Goal: Contribute content

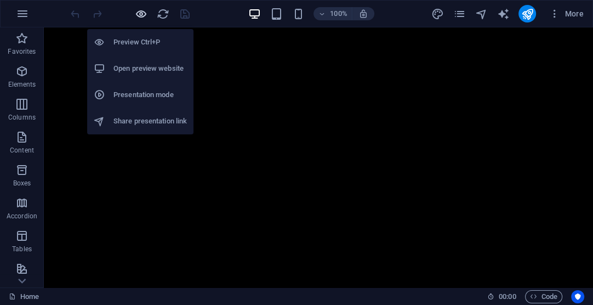
click at [138, 12] on icon "button" at bounding box center [141, 14] width 13 height 13
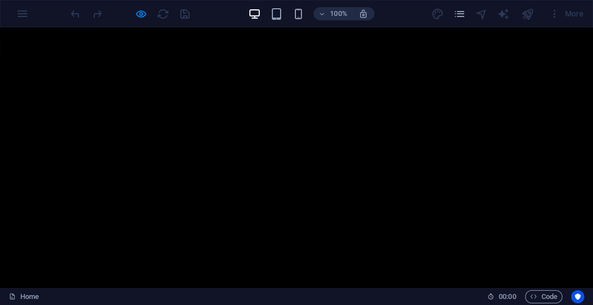
drag, startPoint x: 211, startPoint y: 60, endPoint x: 174, endPoint y: 30, distance: 48.3
click at [201, 50] on div "La simulación es un lenguaje que busca definir y sin confinar una verdad, es un…" at bounding box center [296, 157] width 411 height 219
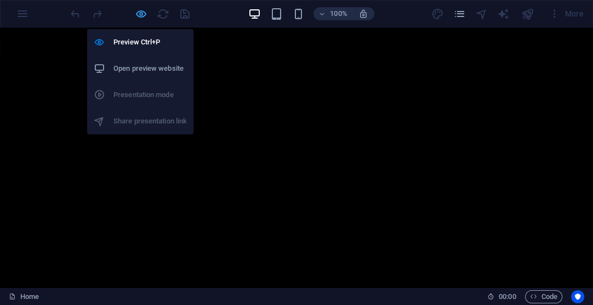
click at [139, 8] on icon "button" at bounding box center [141, 14] width 13 height 13
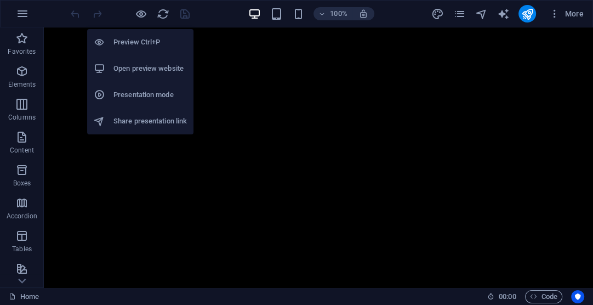
click at [144, 67] on h6 "Open preview website" at bounding box center [149, 68] width 73 height 13
click at [145, 12] on icon "button" at bounding box center [141, 14] width 13 height 13
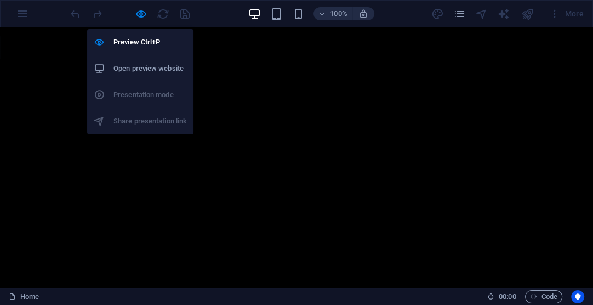
drag, startPoint x: 90, startPoint y: 22, endPoint x: 90, endPoint y: 13, distance: 9.3
click at [90, 20] on div "Preview Ctrl+P Open preview website Presentation mode Share presentation link" at bounding box center [140, 77] width 106 height 114
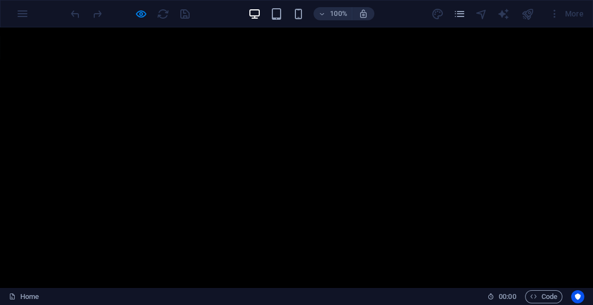
drag, startPoint x: 90, startPoint y: 12, endPoint x: 267, endPoint y: 15, distance: 176.5
click at [100, 14] on div at bounding box center [129, 14] width 123 height 18
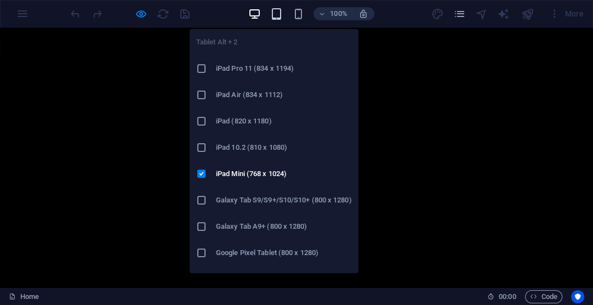
click at [273, 15] on icon "button" at bounding box center [276, 14] width 13 height 13
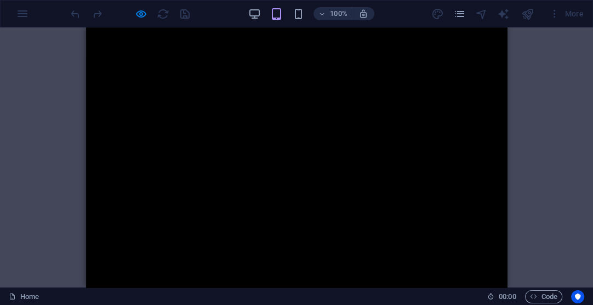
click at [168, 78] on div "La simulación es un lenguaje que busca definir y sin confinar una verdad, es un…" at bounding box center [296, 157] width 411 height 219
drag, startPoint x: 403, startPoint y: 173, endPoint x: 494, endPoint y: 84, distance: 127.5
click at [433, 136] on p "Solo queda el una vez, el intermedio, para descansar el pensamiento del ruido e…" at bounding box center [296, 157] width 411 height 85
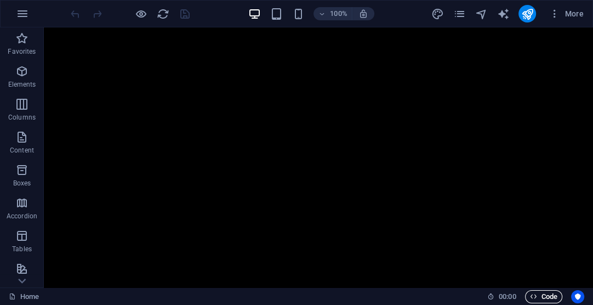
click at [544, 294] on span "Code" at bounding box center [543, 296] width 27 height 13
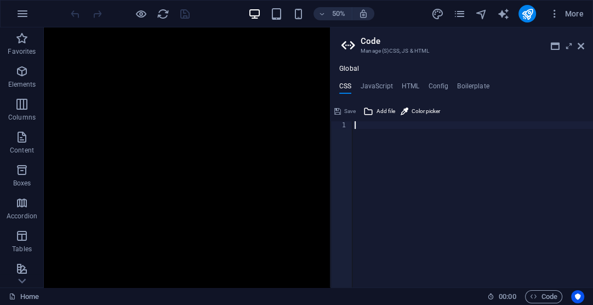
click at [402, 299] on div "Home" at bounding box center [244, 296] width 470 height 13
click at [26, 296] on link "Home" at bounding box center [24, 296] width 30 height 13
click at [21, 281] on icon at bounding box center [22, 280] width 8 height 5
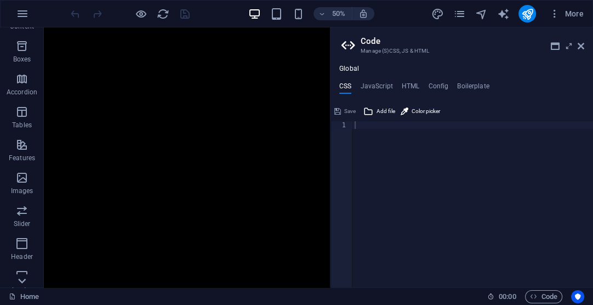
scroll to position [233, 0]
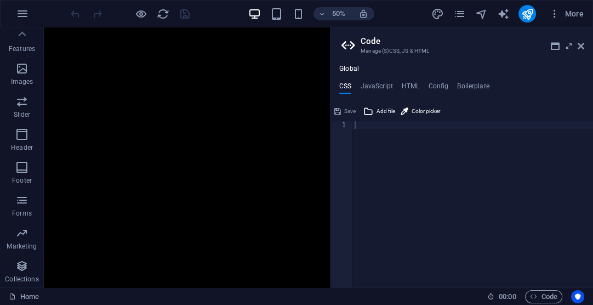
click at [21, 281] on p "Collections" at bounding box center [21, 279] width 33 height 9
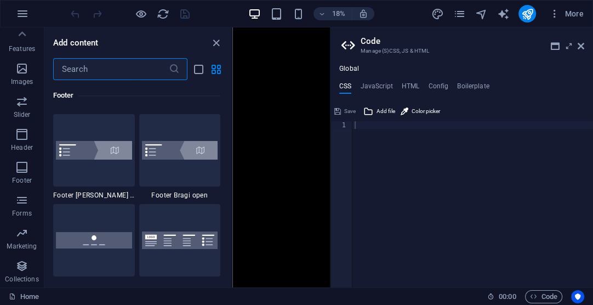
scroll to position [10029, 0]
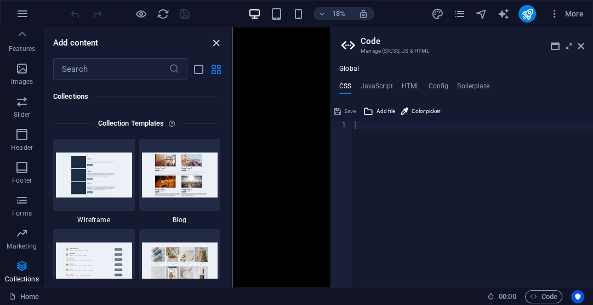
drag, startPoint x: 215, startPoint y: 44, endPoint x: 388, endPoint y: 62, distance: 173.5
click at [215, 44] on icon "close panel" at bounding box center [216, 43] width 13 height 13
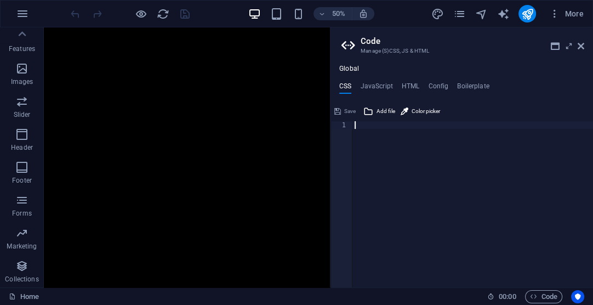
drag, startPoint x: 423, startPoint y: 244, endPoint x: 388, endPoint y: 159, distance: 91.7
click at [424, 238] on div at bounding box center [472, 211] width 241 height 181
click at [574, 43] on h2 "Code" at bounding box center [473, 41] width 224 height 10
drag, startPoint x: 579, startPoint y: 43, endPoint x: 498, endPoint y: 45, distance: 81.1
click at [579, 43] on icon at bounding box center [581, 46] width 7 height 9
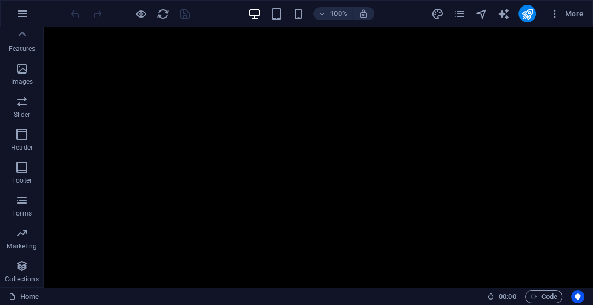
click at [353, 293] on div "Home" at bounding box center [244, 296] width 470 height 13
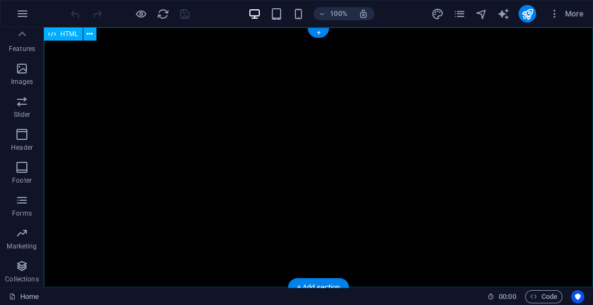
click at [294, 142] on div "bitacora.garciarico.art - Berlin Saltar al contenido principal La simulación es…" at bounding box center [318, 157] width 549 height 260
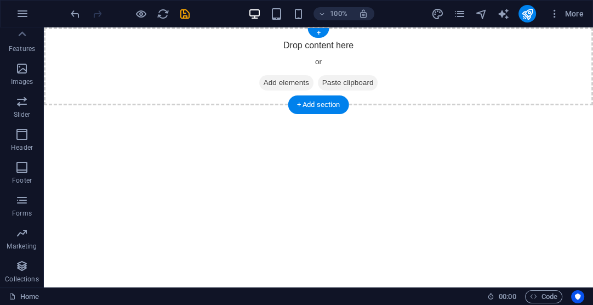
click at [282, 82] on span "Add elements" at bounding box center [286, 82] width 54 height 15
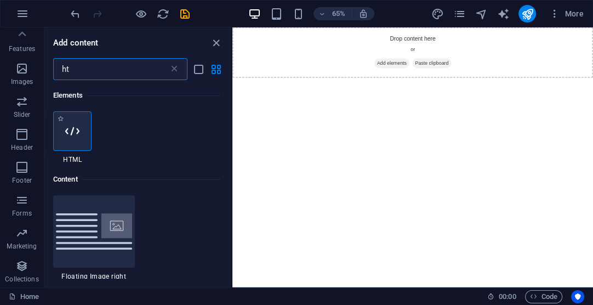
type input "ht"
click at [64, 132] on div at bounding box center [72, 130] width 38 height 39
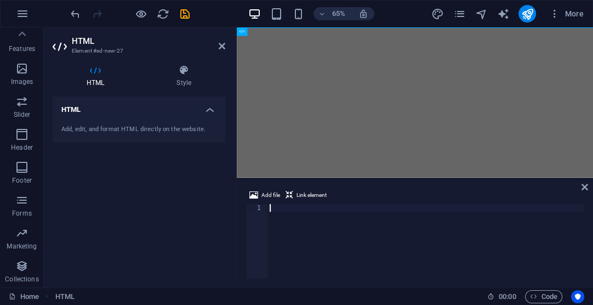
type textarea "v"
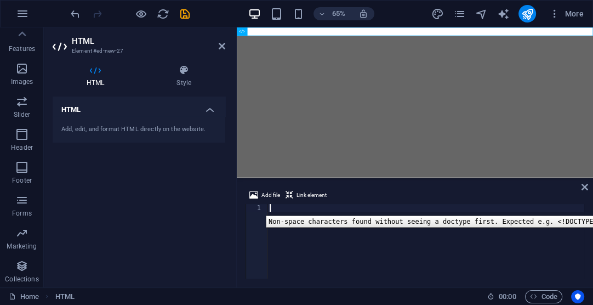
type textarea "v"
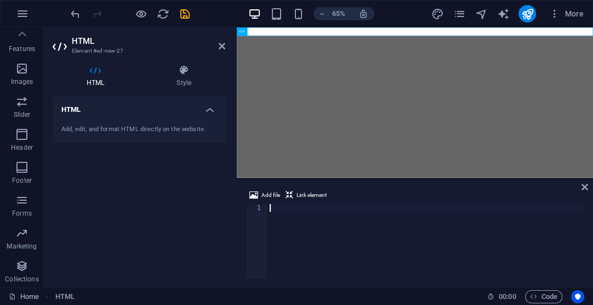
type textarea "v"
click at [74, 9] on icon "undo" at bounding box center [75, 14] width 13 height 13
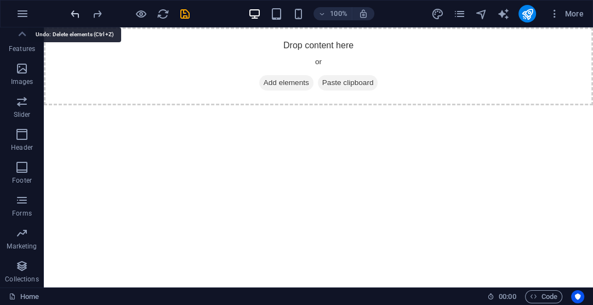
click at [74, 9] on icon "undo" at bounding box center [75, 14] width 13 height 13
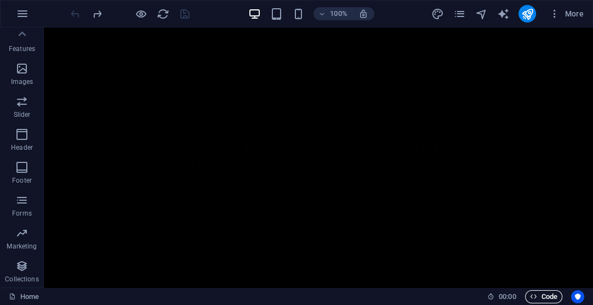
click at [535, 293] on icon "button" at bounding box center [533, 296] width 7 height 7
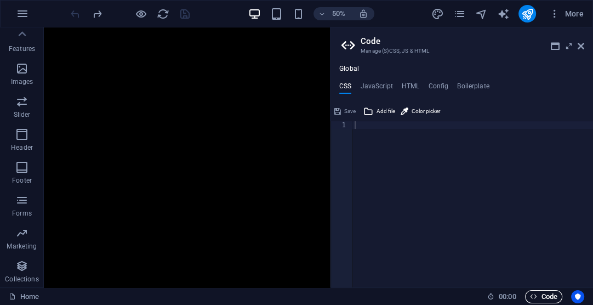
click at [535, 293] on icon "button" at bounding box center [533, 296] width 7 height 7
click at [525, 293] on button "Code" at bounding box center [543, 296] width 37 height 13
drag, startPoint x: 582, startPoint y: 50, endPoint x: 357, endPoint y: 250, distance: 301.2
click at [582, 50] on icon at bounding box center [581, 46] width 7 height 9
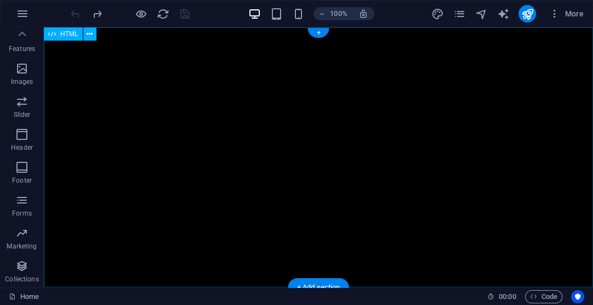
click at [198, 89] on div "bitacora.garciarico.art - Berlin Saltar al contenido principal La simulación es…" at bounding box center [318, 157] width 549 height 260
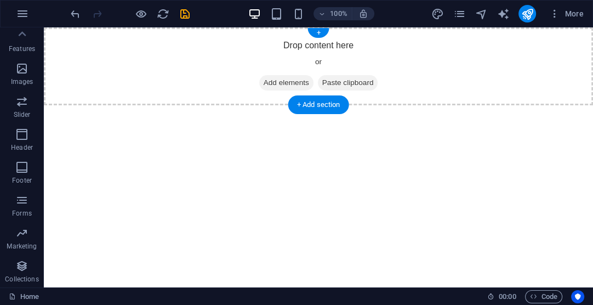
click at [278, 86] on span "Add elements" at bounding box center [286, 82] width 54 height 15
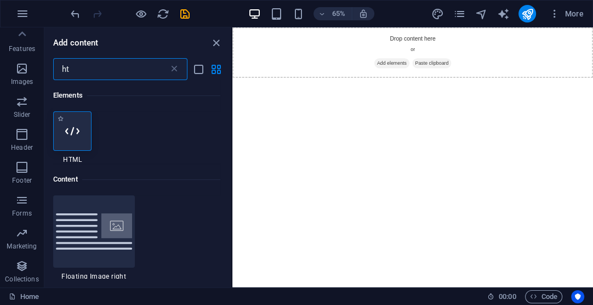
click at [55, 122] on div at bounding box center [72, 130] width 38 height 39
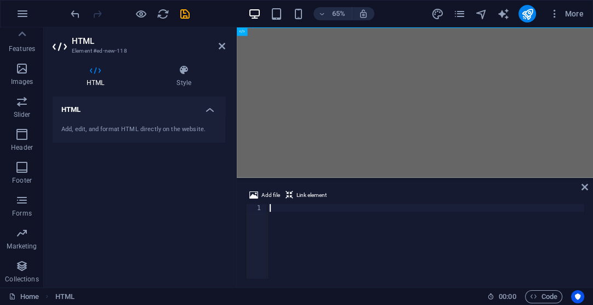
type textarea "</html>"
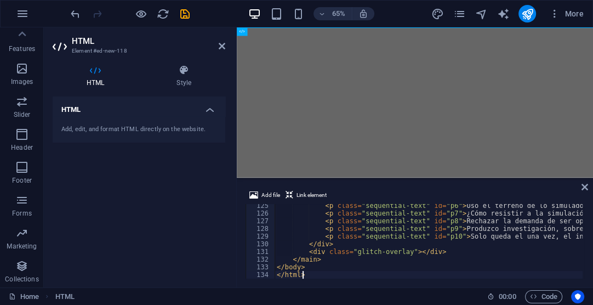
scroll to position [953, 0]
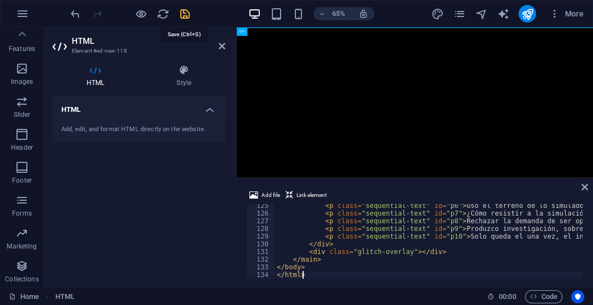
click at [183, 10] on icon "save" at bounding box center [185, 14] width 13 height 13
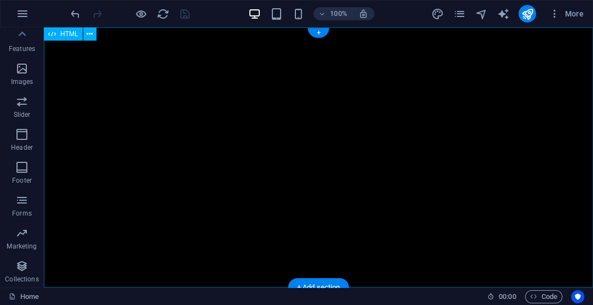
click at [159, 80] on div "bitacora.garciarico.art - Berlin Saltar al contenido principal La simulación es…" at bounding box center [318, 157] width 549 height 260
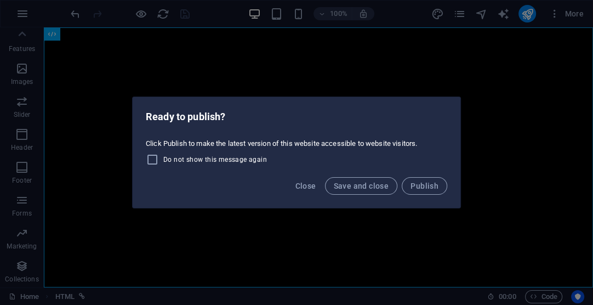
click at [315, 42] on div "Ready to publish? Click Publish to make the latest version of this website acce…" at bounding box center [296, 152] width 593 height 305
click at [421, 184] on span "Publish" at bounding box center [424, 185] width 28 height 9
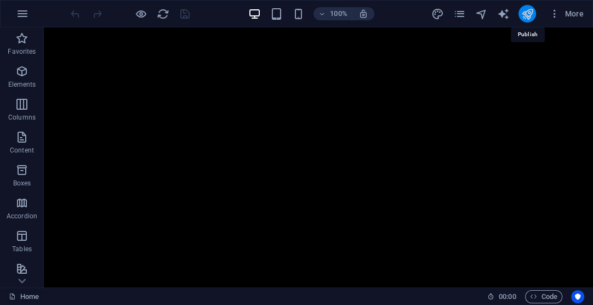
click at [533, 13] on icon "publish" at bounding box center [527, 14] width 13 height 13
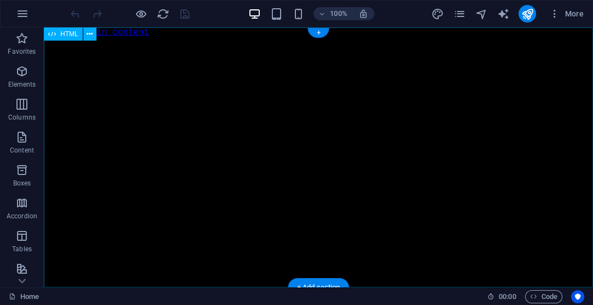
click at [152, 78] on div "bitacora.garciarico.art - Berlin Saltar al contenido principal La simulación es…" at bounding box center [318, 167] width 549 height 260
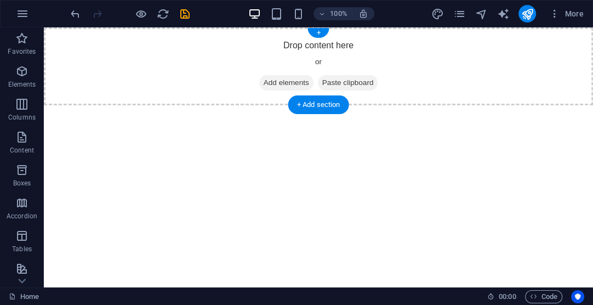
click at [277, 81] on span "Add elements" at bounding box center [286, 82] width 54 height 15
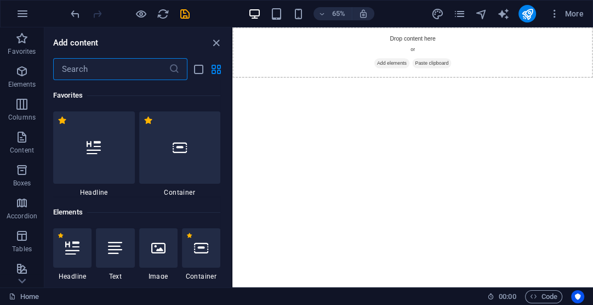
click at [123, 65] on input "text" at bounding box center [111, 69] width 116 height 22
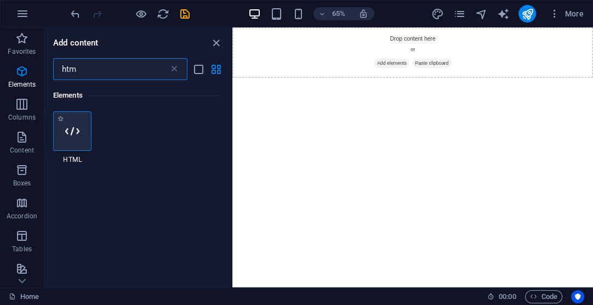
type input "htm"
click at [68, 124] on icon at bounding box center [72, 131] width 14 height 14
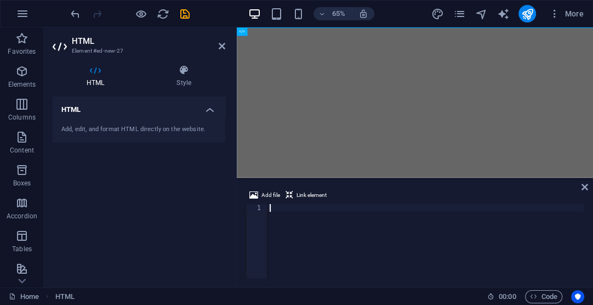
type textarea "</html>"
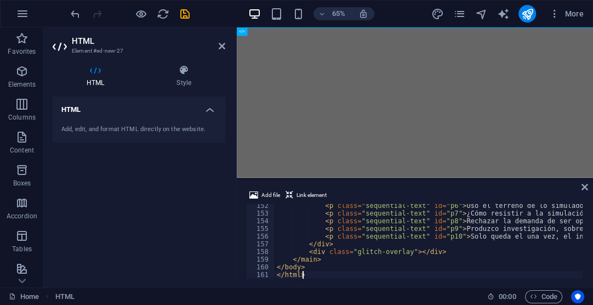
scroll to position [1160, 0]
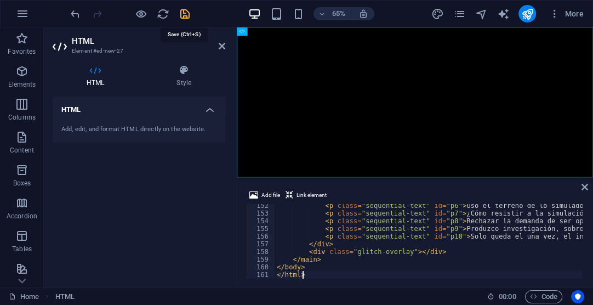
click at [183, 11] on icon "save" at bounding box center [185, 14] width 13 height 13
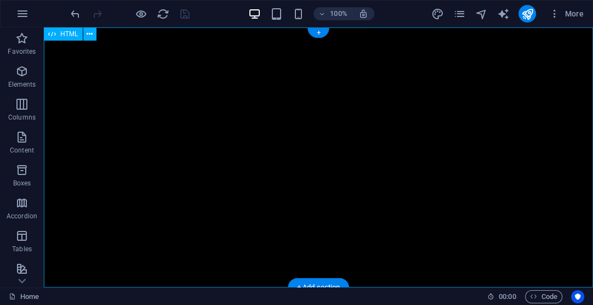
click at [197, 83] on div "bitacora.garciarico.art - Berlin Saltar al contenido principal La simulación es…" at bounding box center [318, 157] width 549 height 260
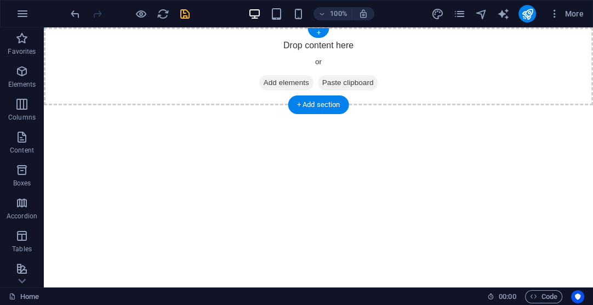
drag, startPoint x: 250, startPoint y: 77, endPoint x: 264, endPoint y: 78, distance: 13.3
click at [250, 76] on div "Drop content here or Add elements Paste clipboard" at bounding box center [318, 66] width 549 height 78
click at [269, 81] on span "Add elements" at bounding box center [286, 82] width 54 height 15
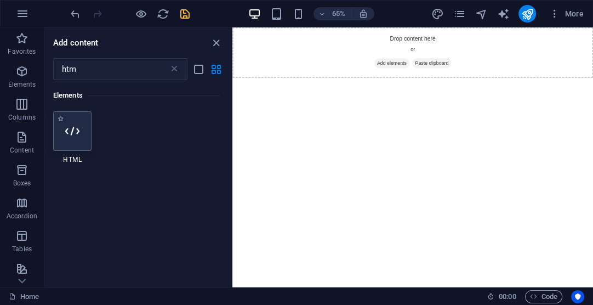
click at [71, 136] on icon at bounding box center [72, 131] width 14 height 14
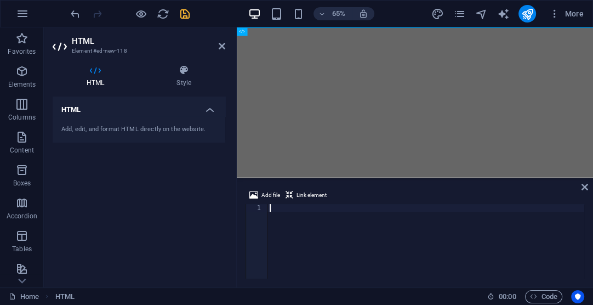
type textarea "</html>"
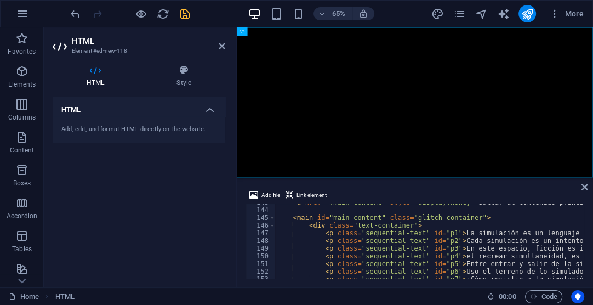
scroll to position [1062, 0]
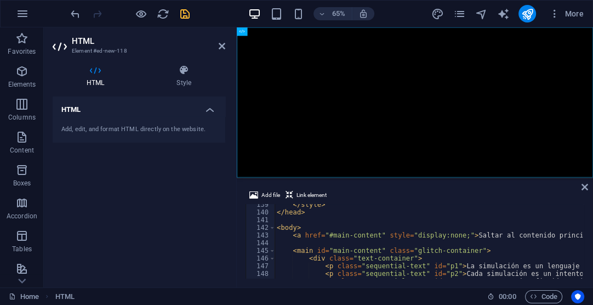
click at [222, 36] on header "HTML Element #ed-new-118" at bounding box center [139, 41] width 173 height 28
drag, startPoint x: 221, startPoint y: 46, endPoint x: 188, endPoint y: 35, distance: 34.3
click at [221, 46] on icon at bounding box center [222, 46] width 7 height 9
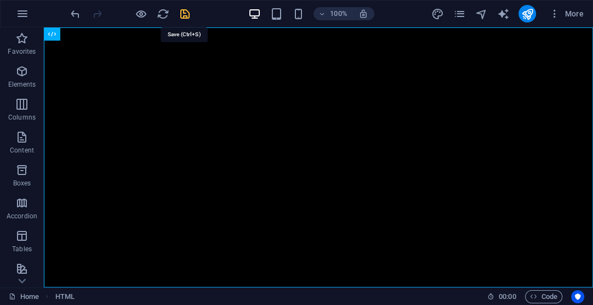
click at [180, 9] on icon "save" at bounding box center [185, 14] width 13 height 13
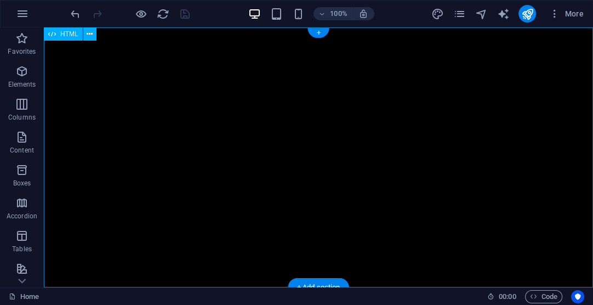
click at [235, 115] on div "bitacora.garciarico.art - Berlin Saltar al contenido principal La simulación es…" at bounding box center [318, 157] width 549 height 260
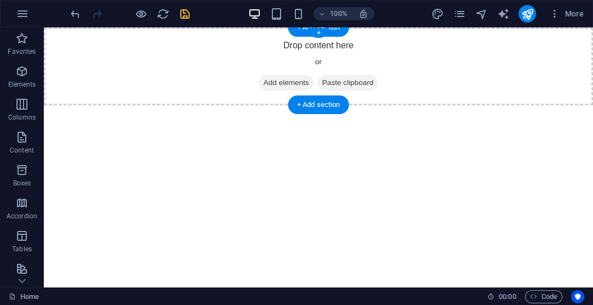
click at [282, 83] on span "Add elements" at bounding box center [286, 82] width 54 height 15
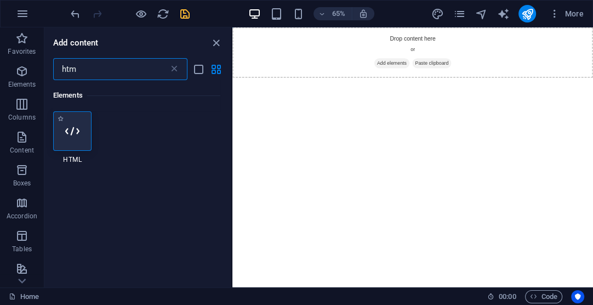
click at [79, 131] on icon at bounding box center [72, 131] width 14 height 14
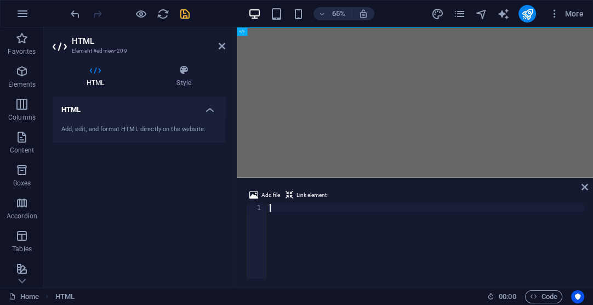
type textarea "</html>"
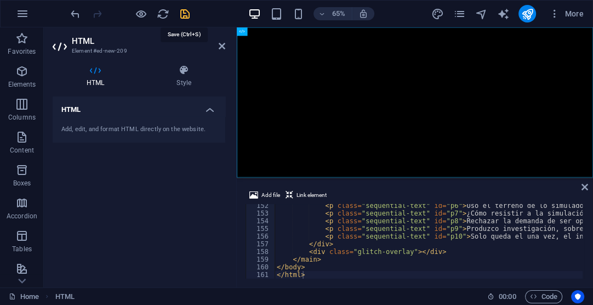
click at [188, 14] on icon "save" at bounding box center [185, 14] width 13 height 13
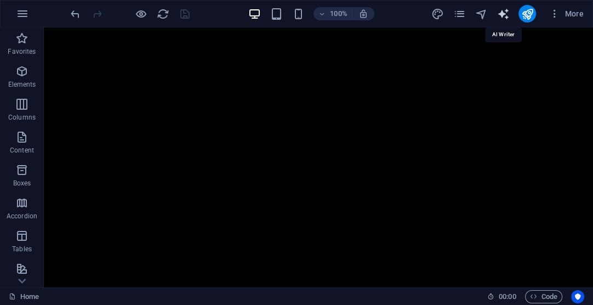
click at [505, 11] on icon "text_generator" at bounding box center [502, 14] width 13 height 13
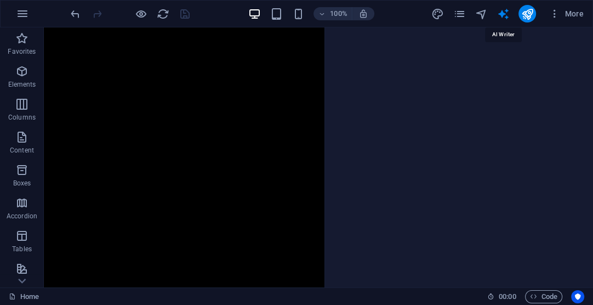
select select "English"
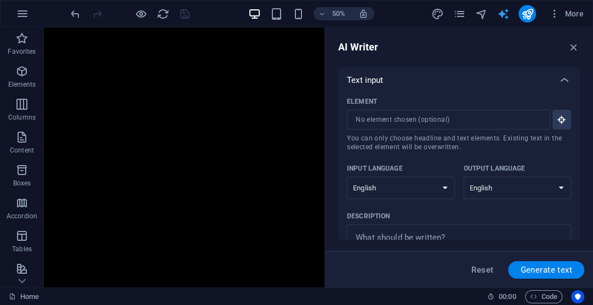
click at [506, 11] on icon "text_generator" at bounding box center [502, 14] width 13 height 13
click at [571, 42] on icon "button" at bounding box center [574, 47] width 12 height 12
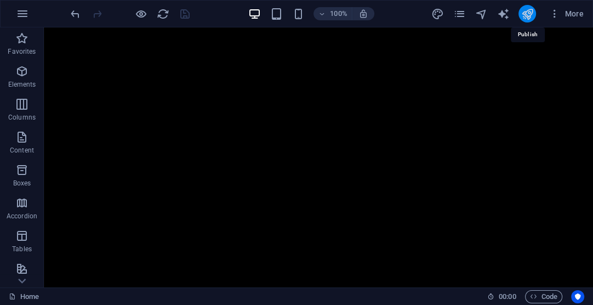
click at [521, 11] on icon "publish" at bounding box center [527, 14] width 13 height 13
